Goal: Information Seeking & Learning: Learn about a topic

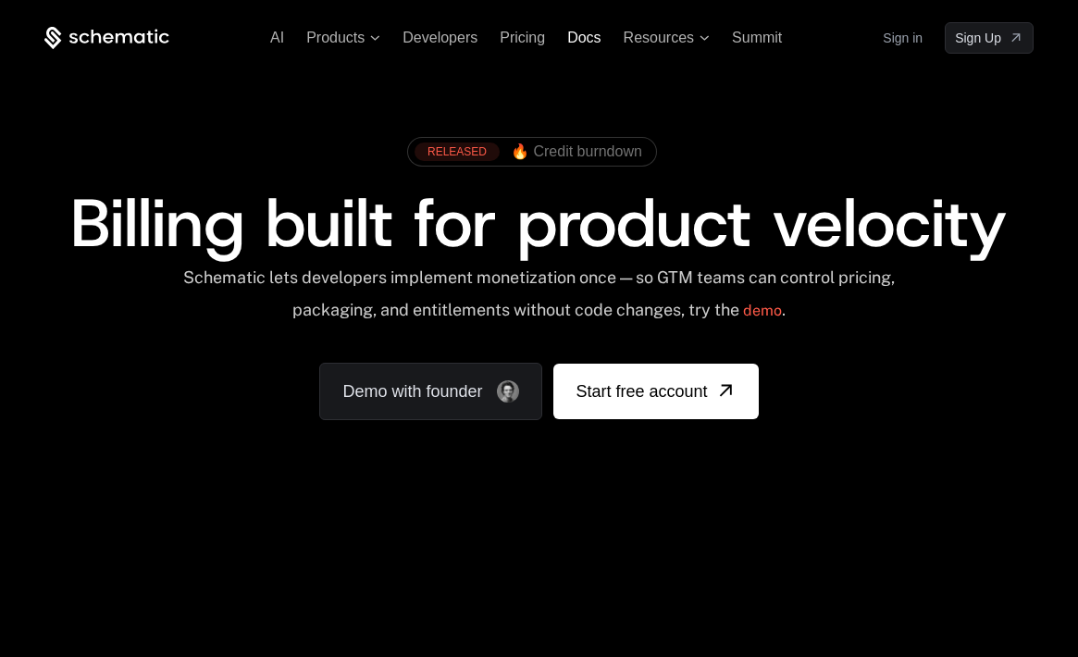
click at [584, 37] on span "Docs" at bounding box center [583, 38] width 33 height 16
